Goal: Task Accomplishment & Management: Manage account settings

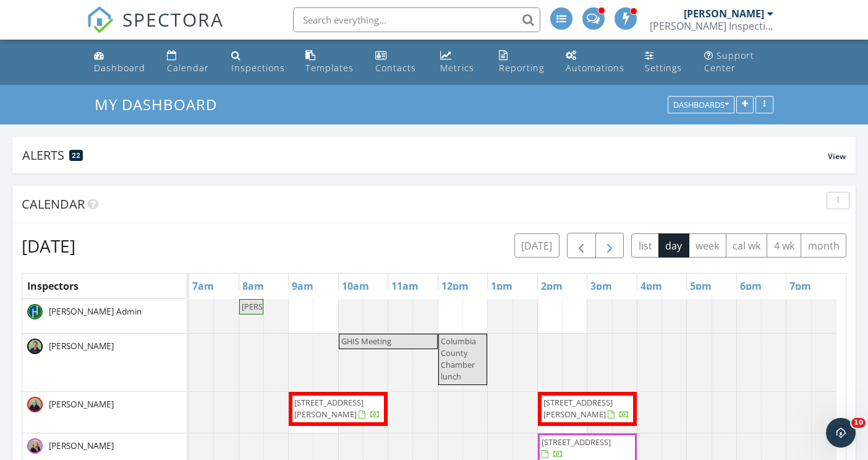
scroll to position [1423, 888]
click at [615, 240] on span "button" at bounding box center [609, 245] width 15 height 15
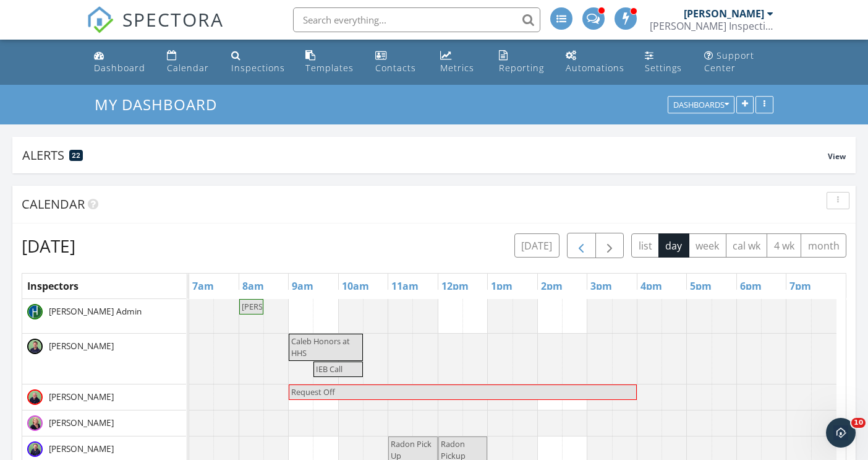
click at [583, 247] on span "button" at bounding box center [581, 245] width 15 height 15
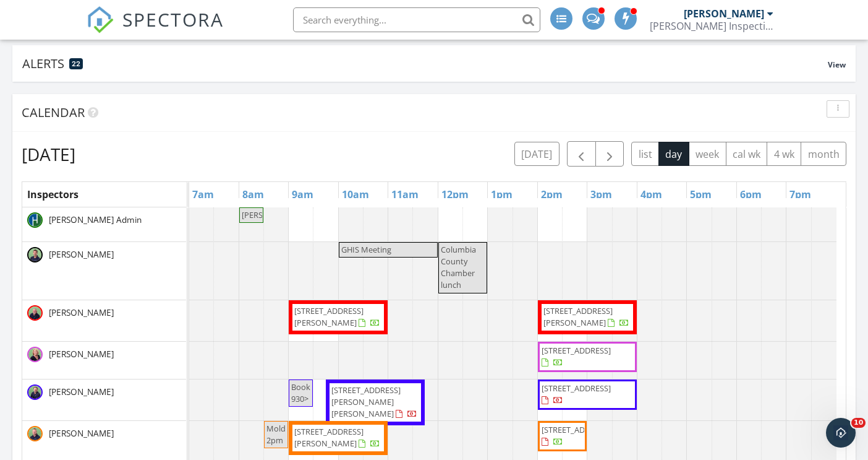
scroll to position [93, 0]
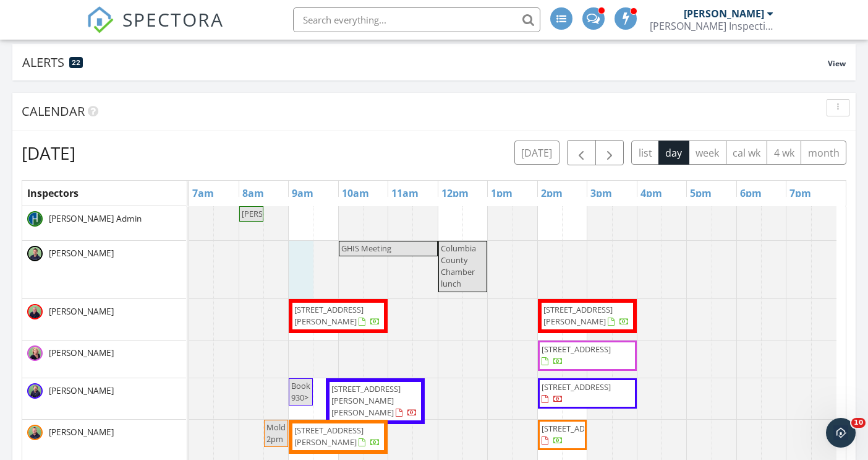
click at [189, 254] on div at bounding box center [189, 270] width 0 height 58
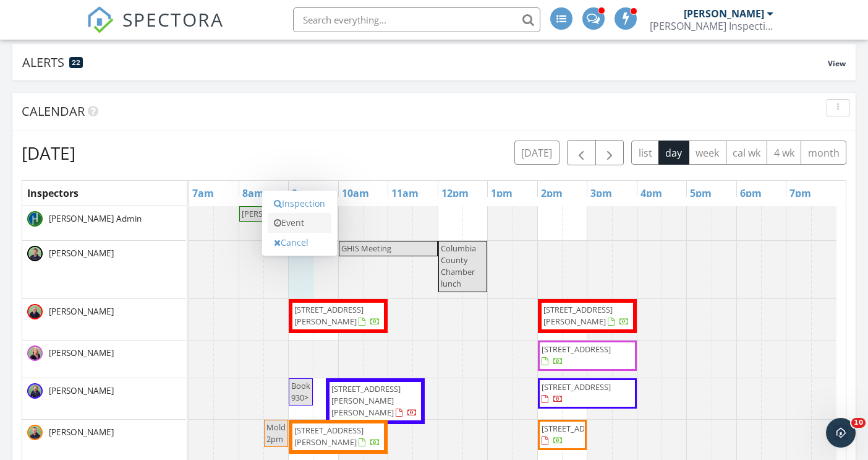
click at [299, 220] on link "Event" at bounding box center [300, 223] width 64 height 20
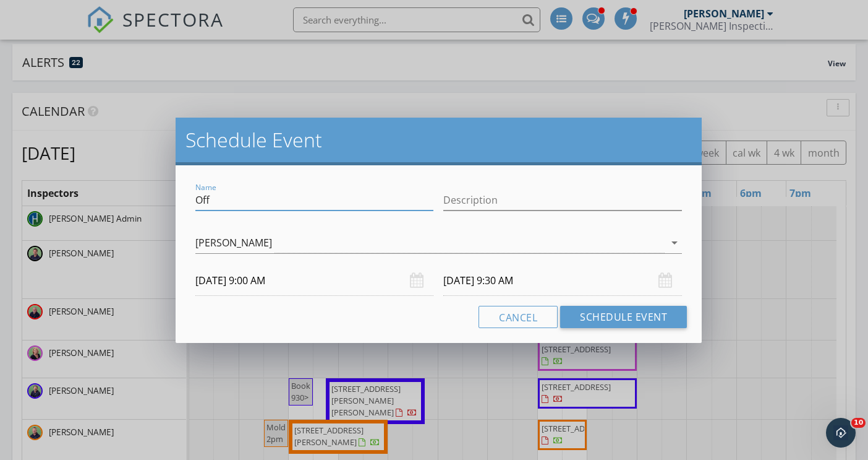
drag, startPoint x: 231, startPoint y: 199, endPoint x: 145, endPoint y: 195, distance: 86.1
click at [145, 196] on div "Schedule Event Name Off Description [PERSON_NAME] arrow_drop_down [DATE] 9:00 A…" at bounding box center [434, 230] width 868 height 460
type input "Safelite apt"
click at [515, 280] on input "[DATE] 9:30 AM" at bounding box center [562, 280] width 239 height 30
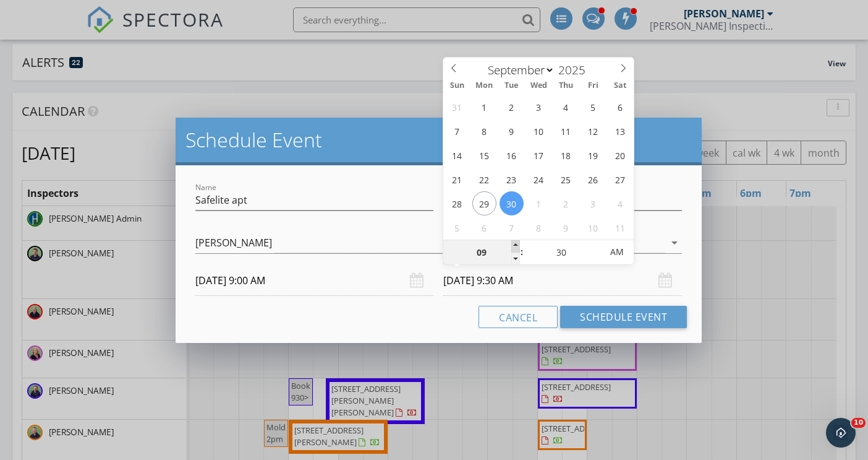
type input "10"
type input "[DATE] 10:30 AM"
click at [514, 243] on span at bounding box center [516, 246] width 9 height 12
type input "25"
type input "[DATE] 10:25 AM"
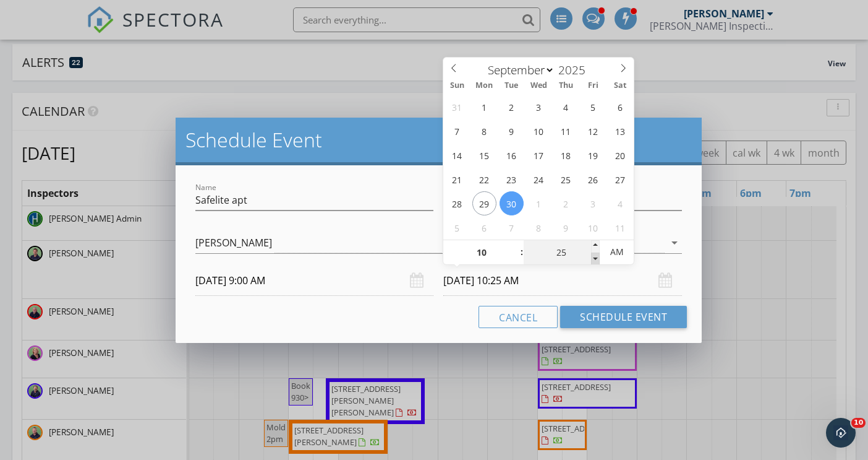
click at [594, 257] on span at bounding box center [595, 258] width 9 height 12
type input "20"
type input "[DATE] 10:20 AM"
click at [594, 257] on span at bounding box center [595, 258] width 9 height 12
type input "15"
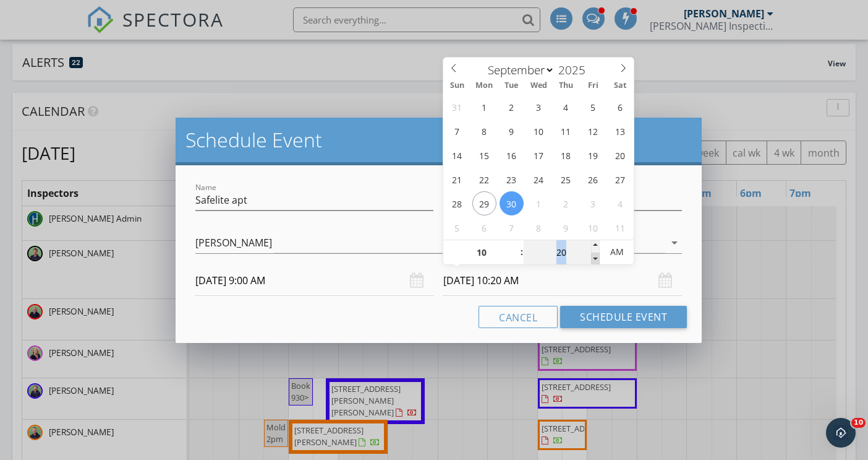
type input "09/30/2025 10:15 AM"
click at [594, 257] on span at bounding box center [595, 258] width 9 height 12
type input "10"
type input "09/30/2025 10:10 AM"
click at [594, 257] on span at bounding box center [595, 258] width 9 height 12
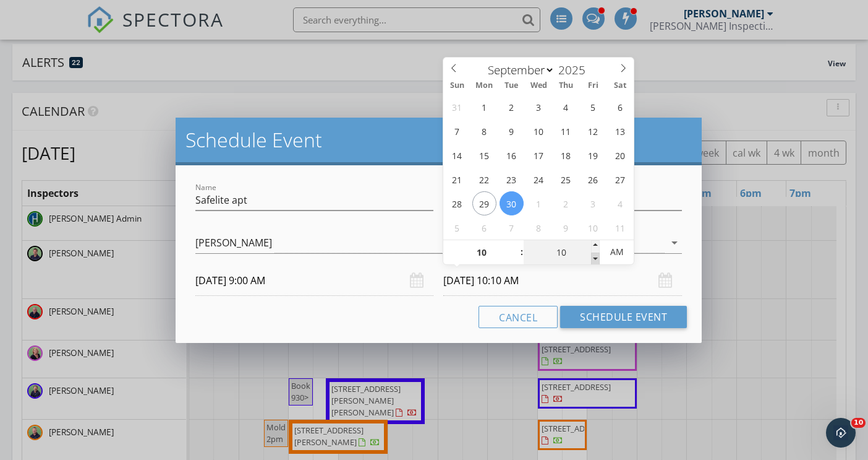
type input "05"
type input "09/30/2025 10:05 AM"
click at [594, 257] on span at bounding box center [595, 258] width 9 height 12
type input "00"
type input "09/30/2025 10:00 AM"
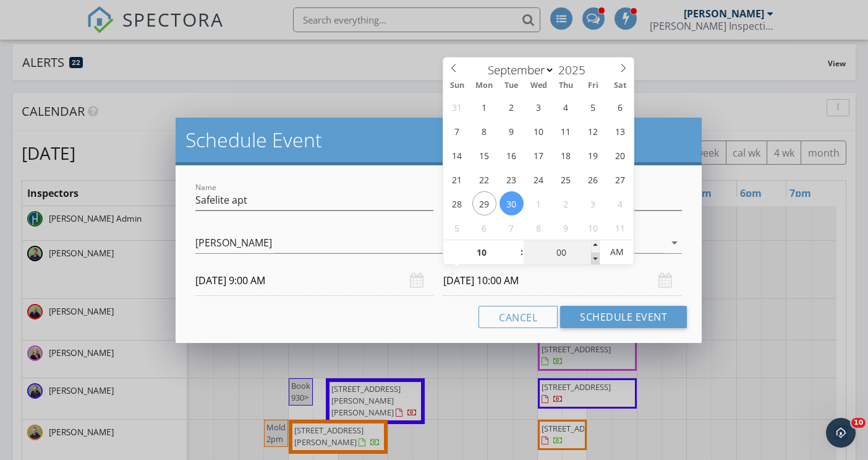
click at [594, 257] on span at bounding box center [595, 258] width 9 height 12
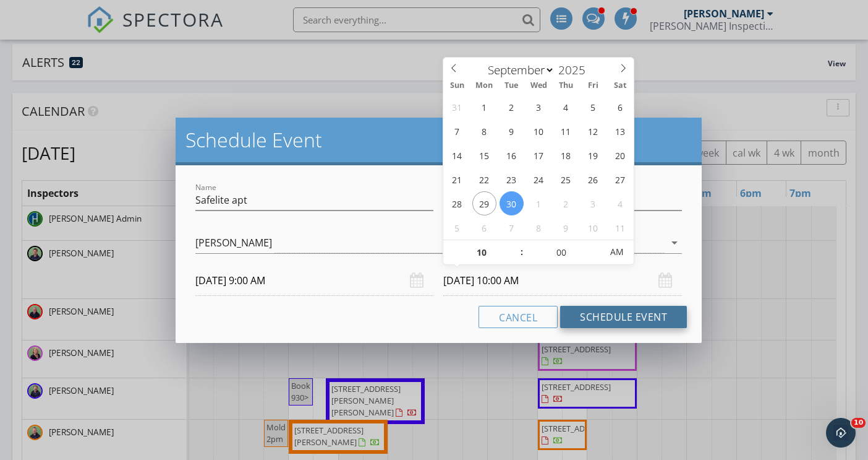
click at [602, 315] on button "Schedule Event" at bounding box center [623, 317] width 127 height 22
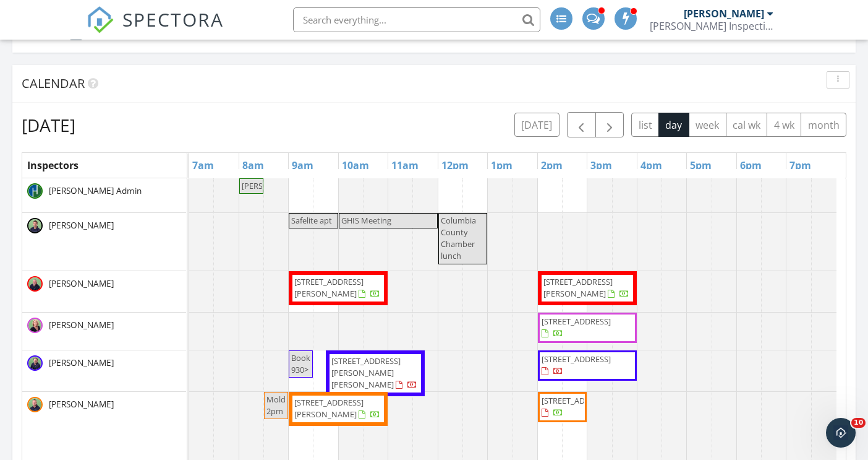
scroll to position [120, 0]
click at [609, 122] on span "button" at bounding box center [609, 125] width 15 height 15
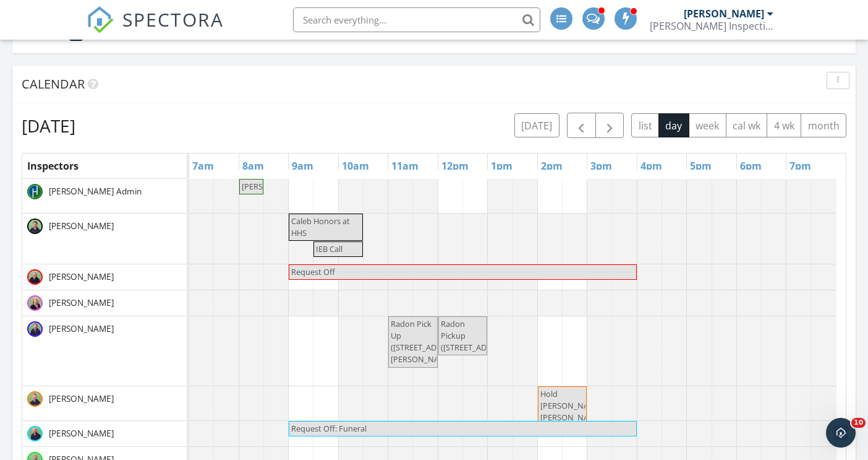
click at [374, 18] on input "text" at bounding box center [416, 19] width 247 height 25
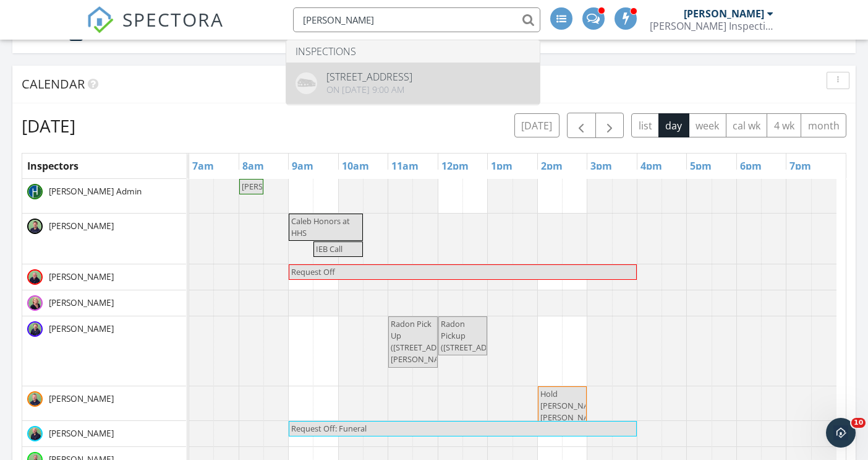
type input "Joe newton"
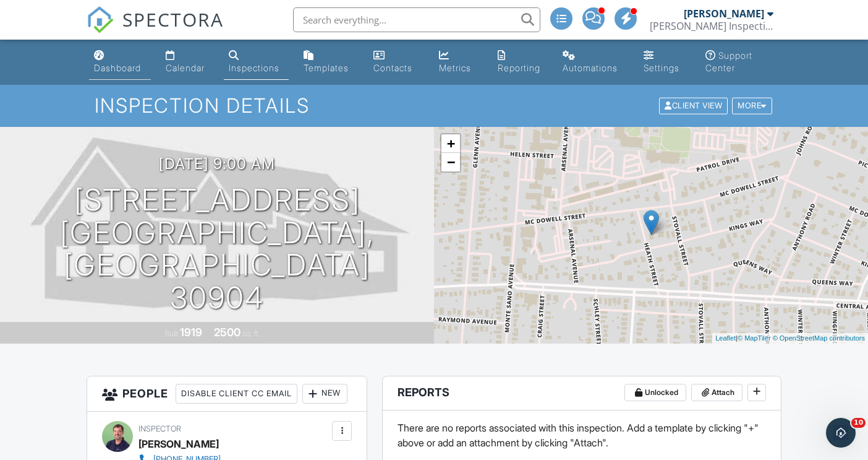
click at [116, 64] on div "Dashboard" at bounding box center [117, 67] width 47 height 11
